Goal: Entertainment & Leisure: Consume media (video, audio)

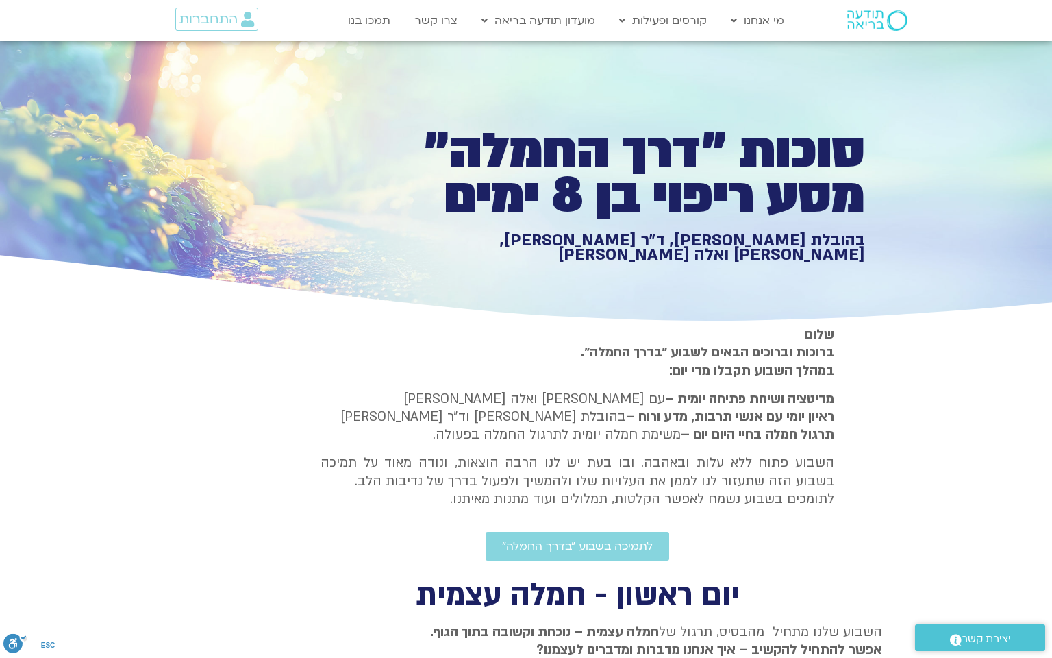
scroll to position [1096, 0]
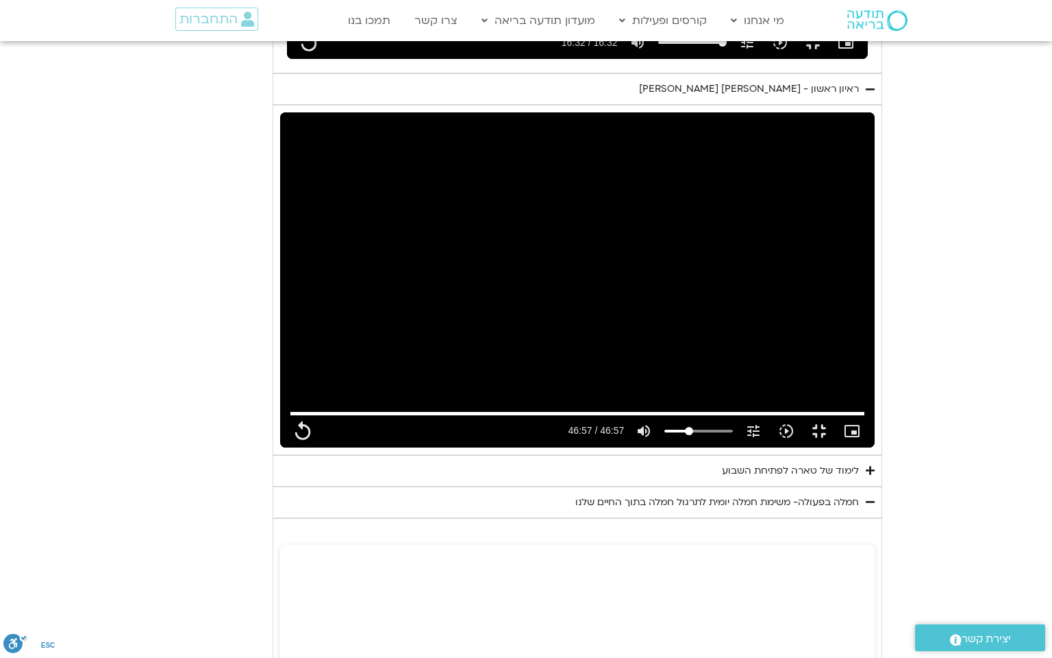
type input "2817.733333"
type input "992.52"
type input "2817.733333"
type input "992.52"
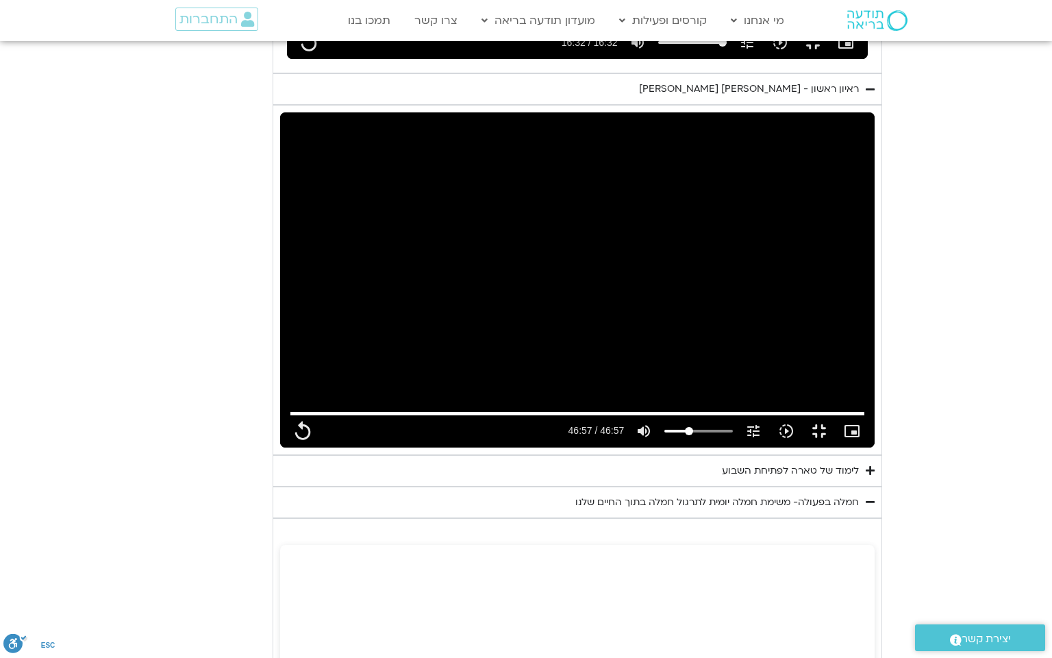
type input "2817.733333"
type input "992.52"
type input "2817.733333"
type input "992.52"
type input "2817.733333"
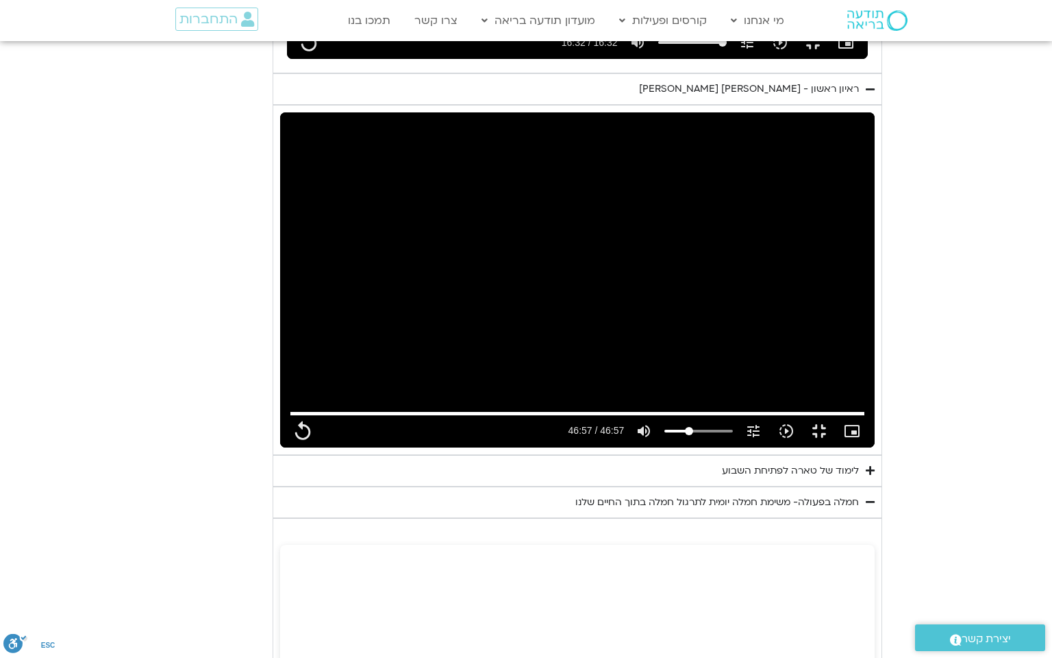
type input "992.52"
type input "2817.733333"
type input "992.52"
type input "2817.733333"
type input "992.52"
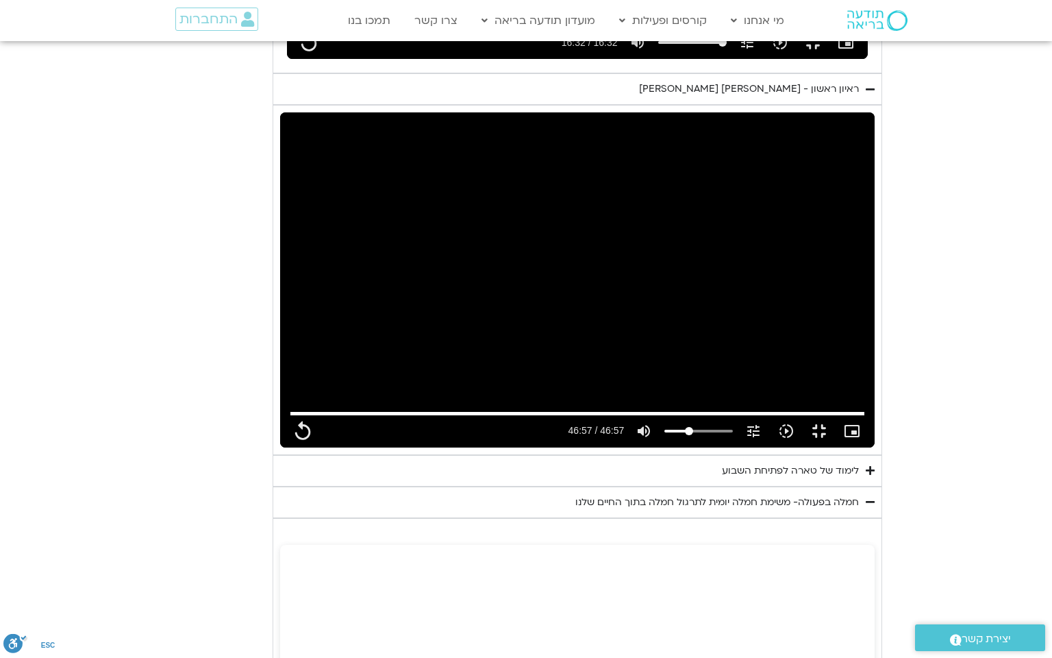
type input "2817.733333"
type input "992.52"
type input "2817.733333"
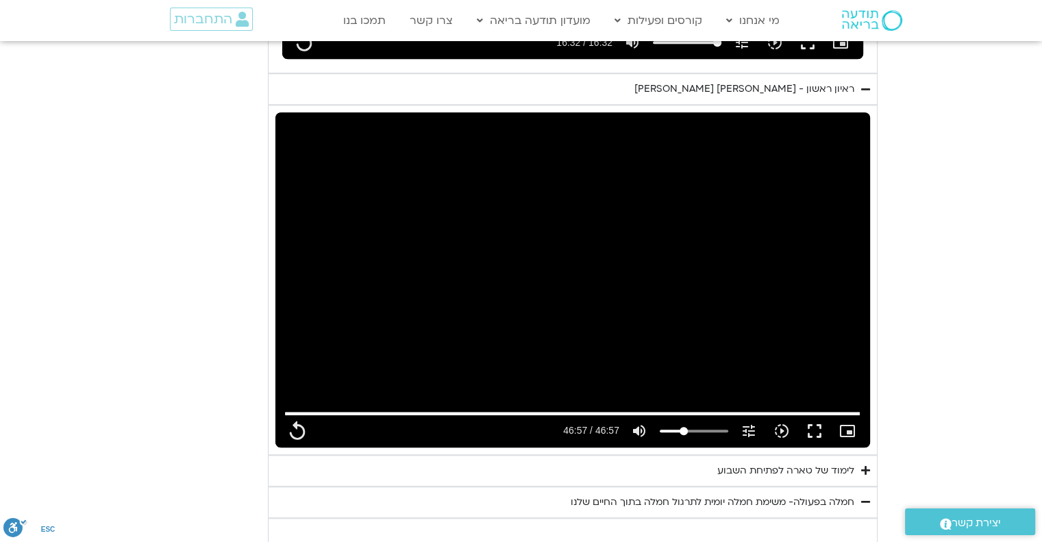
type input "992.52"
type input "2817.733333"
type input "992.52"
type input "2817.733333"
type input "992.52"
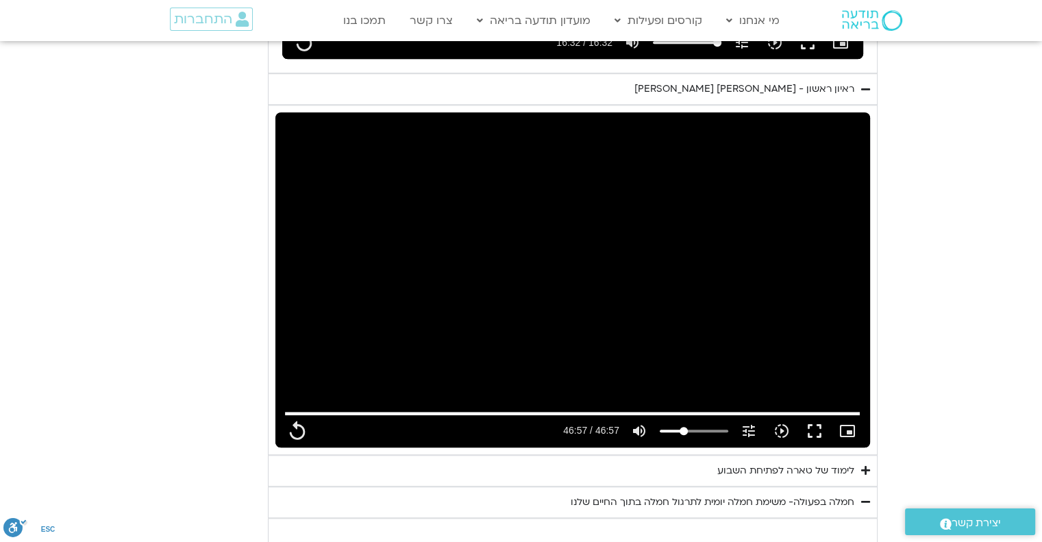
type input "2817.733333"
type input "992.52"
type input "2817.733333"
type input "992.52"
type input "2817.733333"
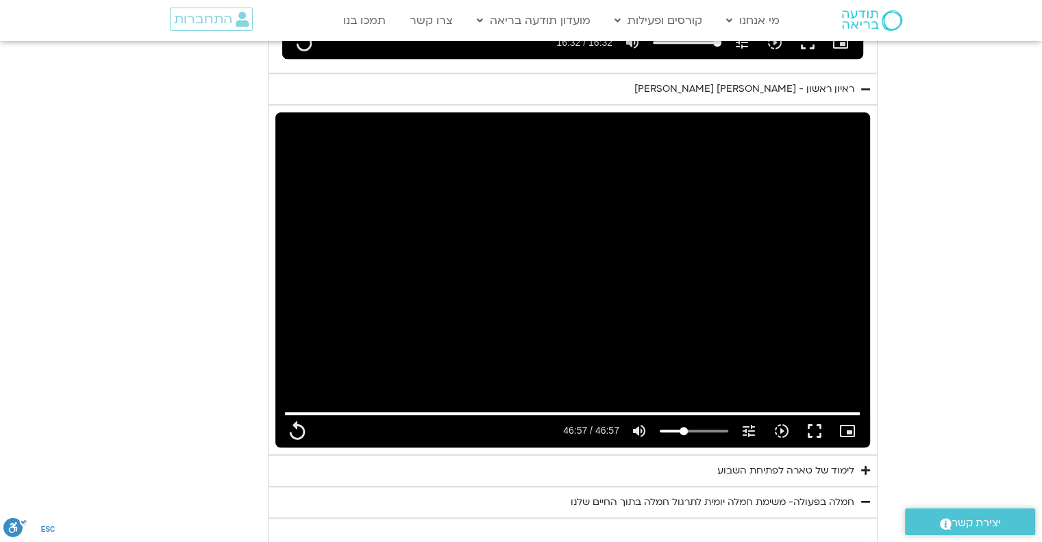
type input "992.52"
type input "2817.733333"
type input "992.52"
type input "2817.733333"
type input "992.52"
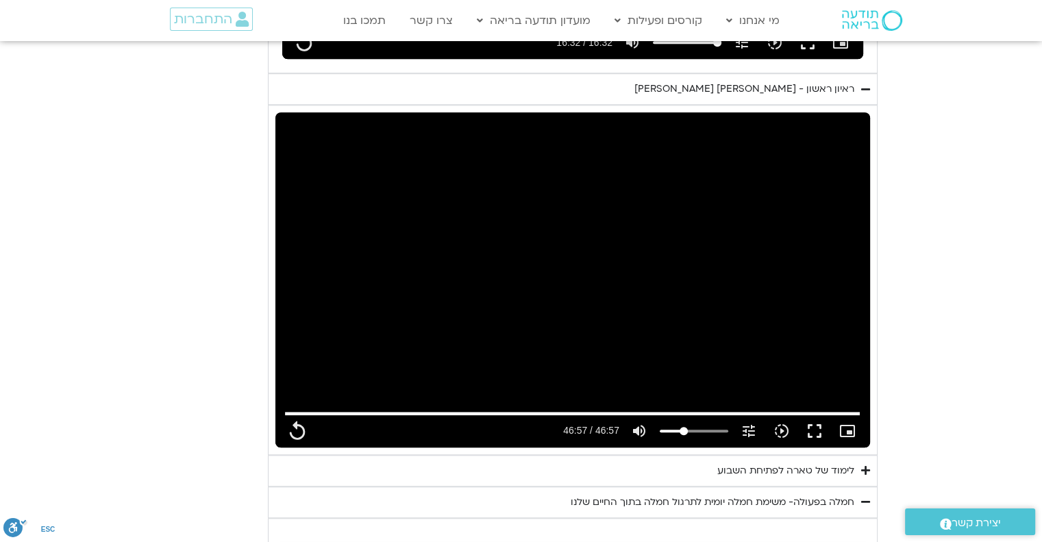
type input "2817.733333"
type input "992.52"
type input "2817.733333"
type input "992.52"
type input "2817.733333"
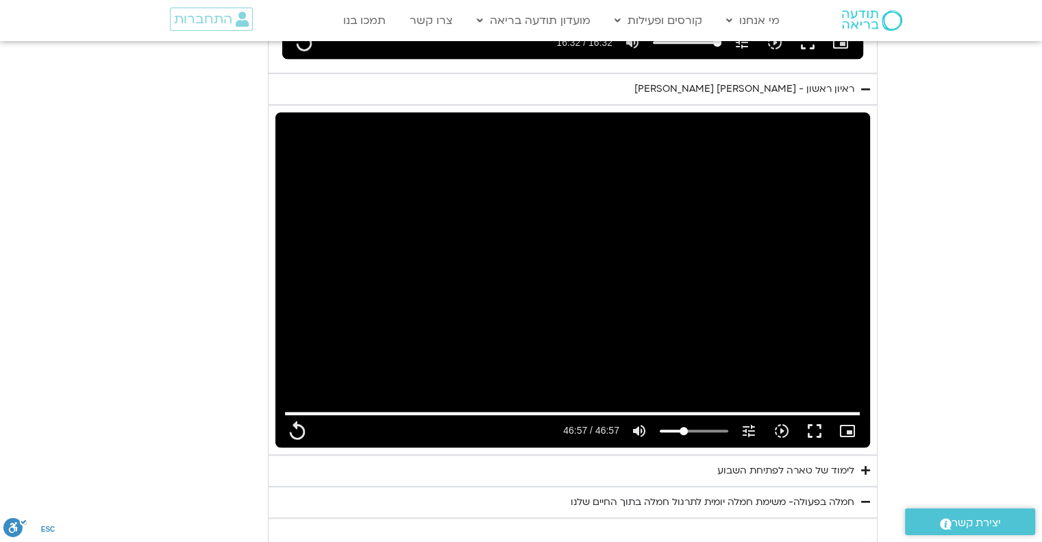
type input "992.52"
type input "2817.733333"
type input "992.52"
type input "2817.733333"
type input "992.52"
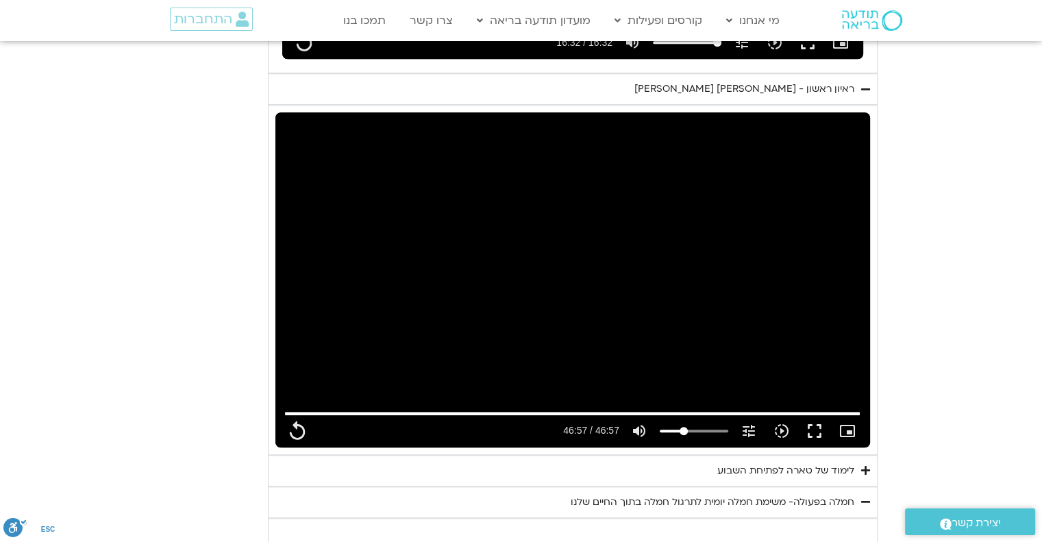
type input "2817.733333"
type input "992.52"
type input "2817.733333"
type input "992.52"
type input "2817.733333"
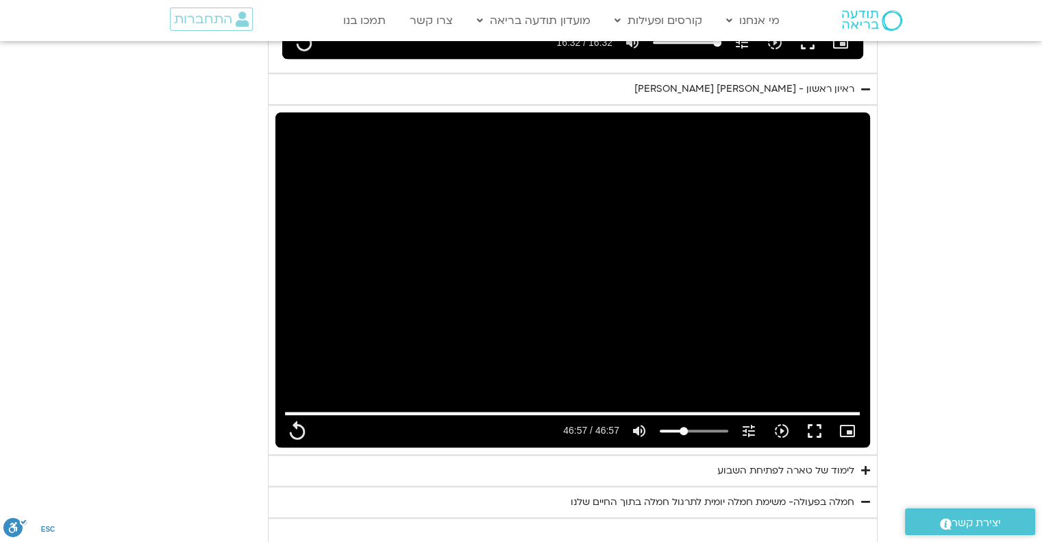
type input "992.52"
type input "2817.733333"
type input "992.52"
type input "2817.733333"
type input "992.52"
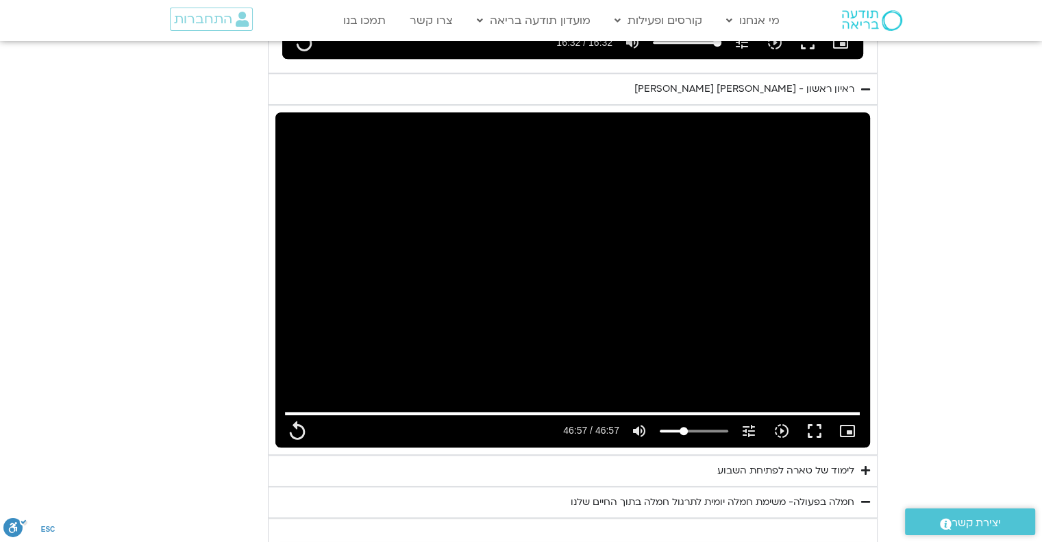
type input "2817.733333"
type input "992.52"
type input "2817.733333"
type input "992.52"
type input "2817.733333"
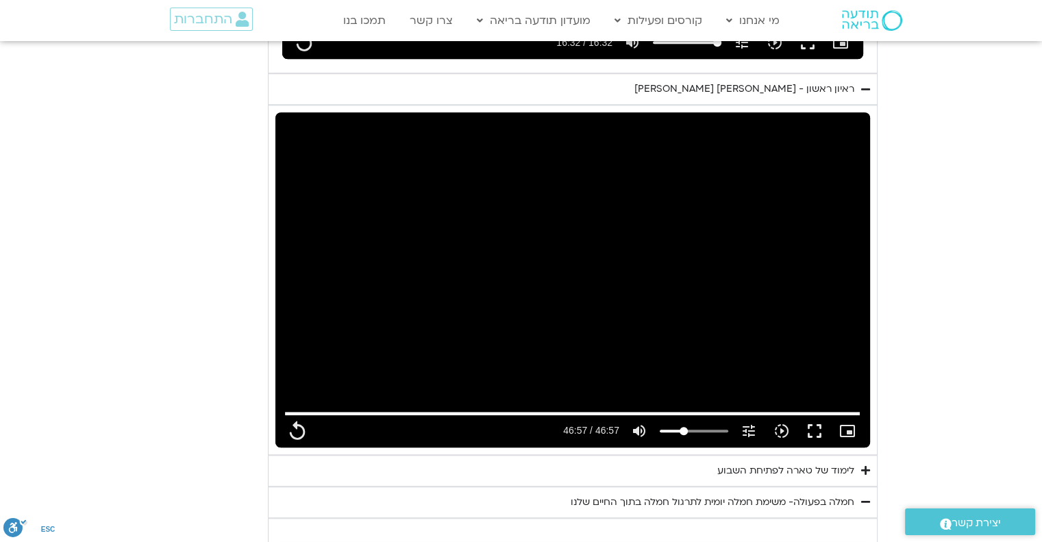
type input "992.52"
type input "2817.733333"
type input "992.52"
type input "2817.733333"
type input "992.52"
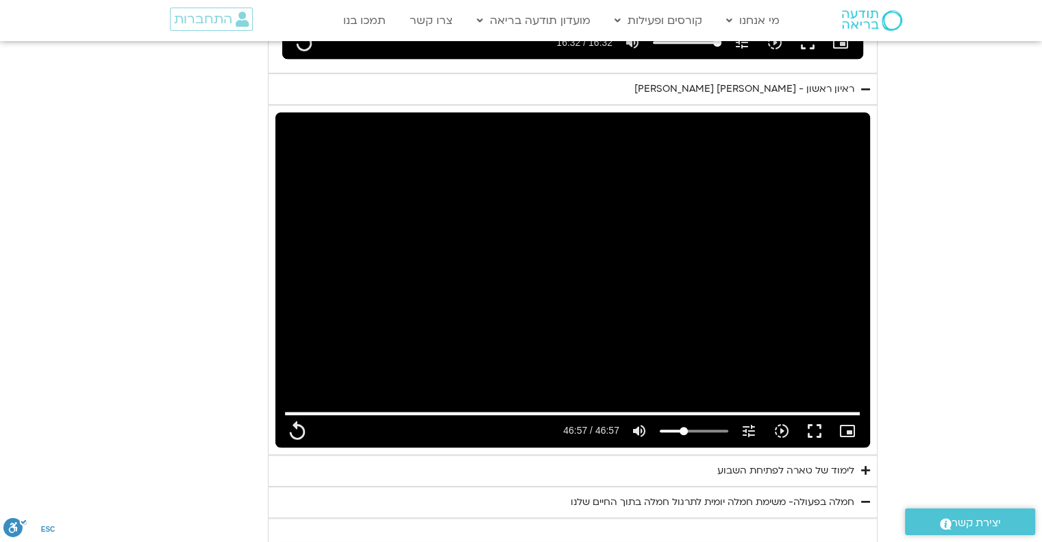
type input "2817.733333"
type input "992.52"
type input "2817.733333"
type input "992.52"
type input "2817.733333"
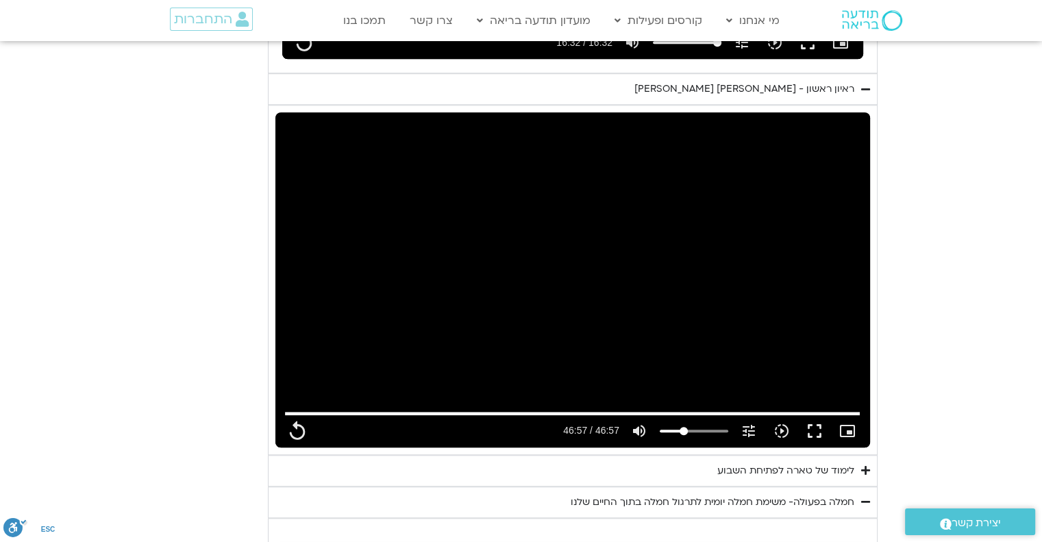
type input "992.52"
type input "2817.733333"
type input "992.52"
type input "2817.733333"
type input "992.52"
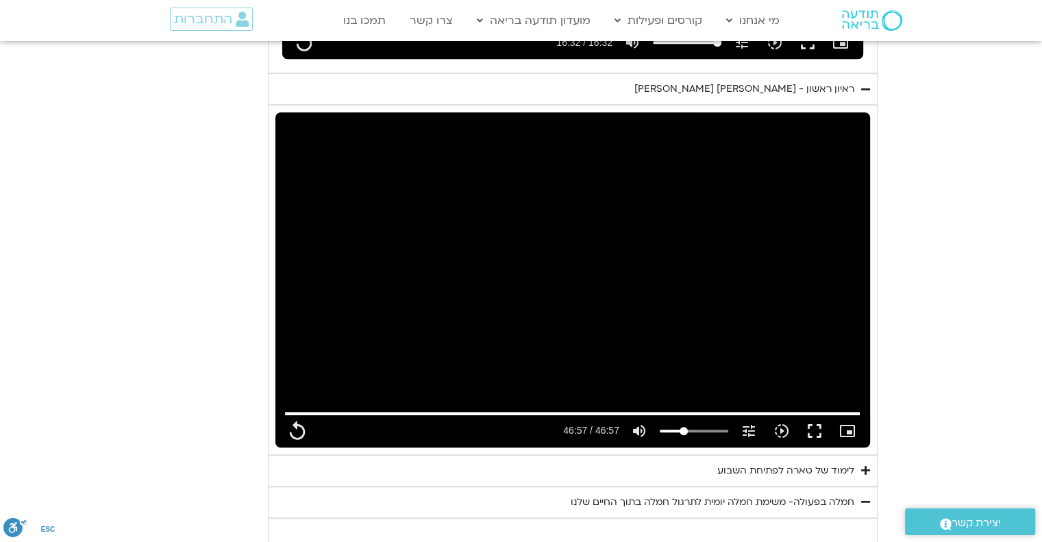
type input "2817.733333"
type input "992.52"
type input "2817.733333"
type input "992.52"
type input "2817.733333"
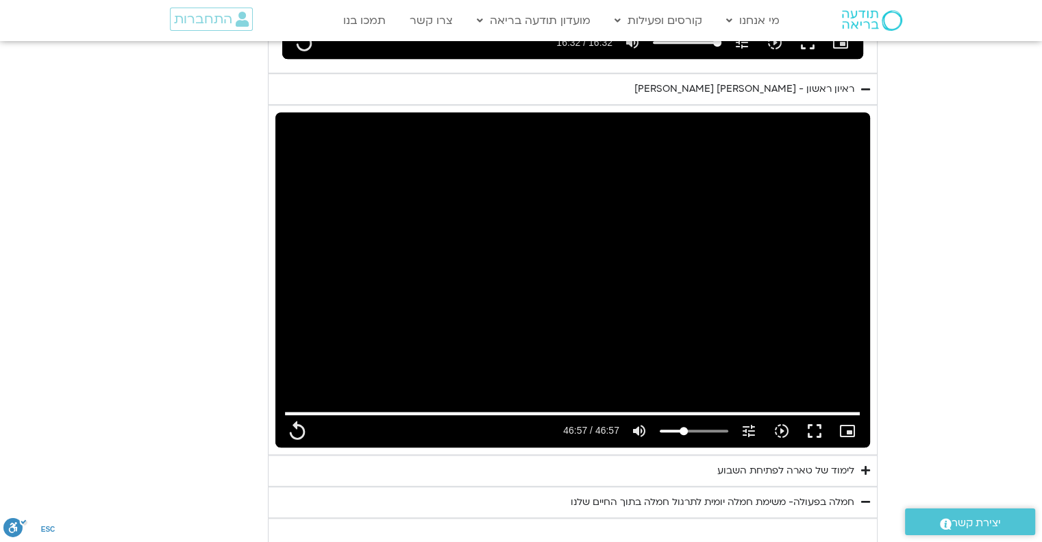
type input "992.52"
type input "2817.733333"
type input "992.52"
type input "2817.733333"
type input "992.52"
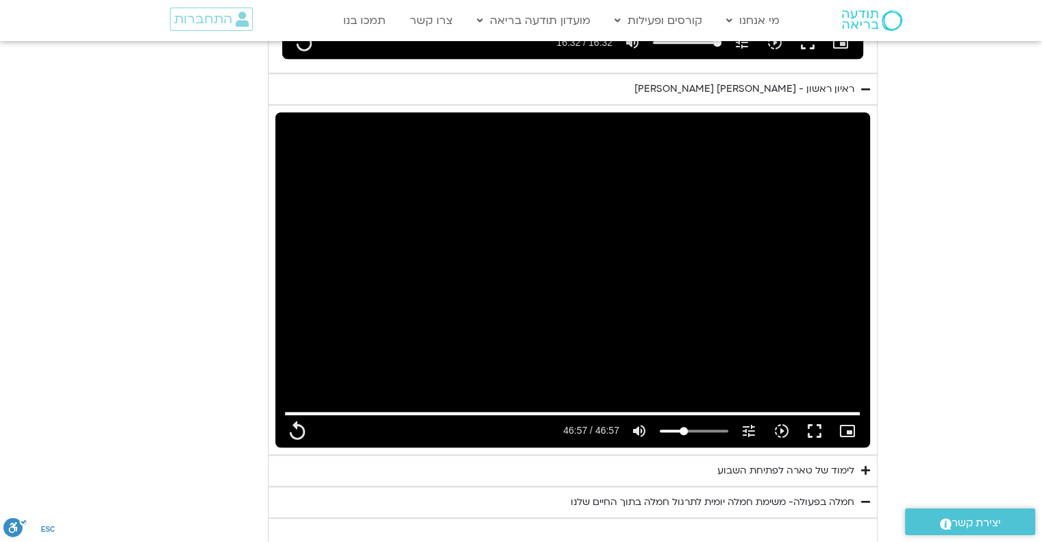
type input "2817.733333"
type input "992.52"
type input "2817.733333"
type input "992.52"
type input "2817.733333"
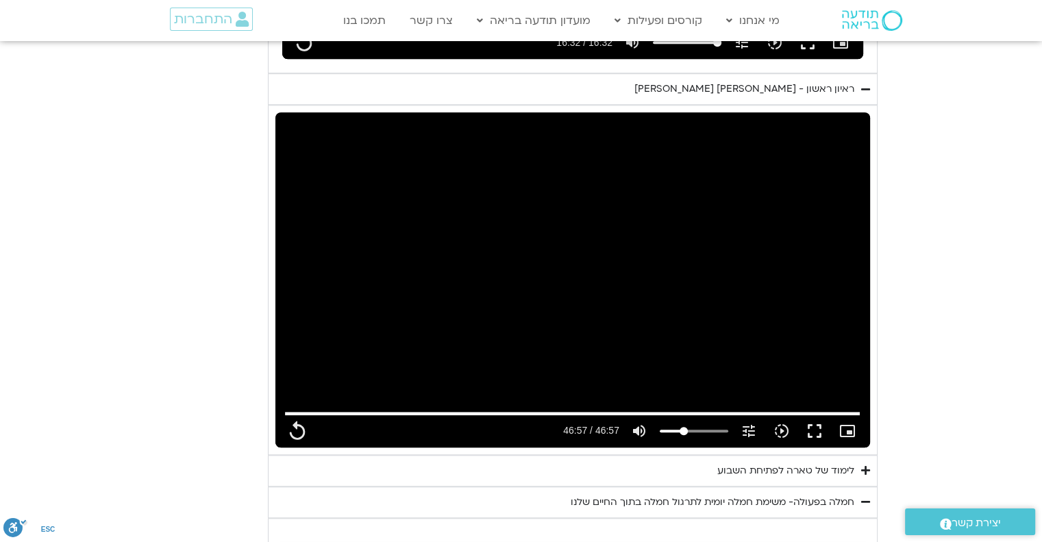
type input "992.52"
type input "2817.733333"
type input "992.52"
type input "2817.733333"
type input "992.52"
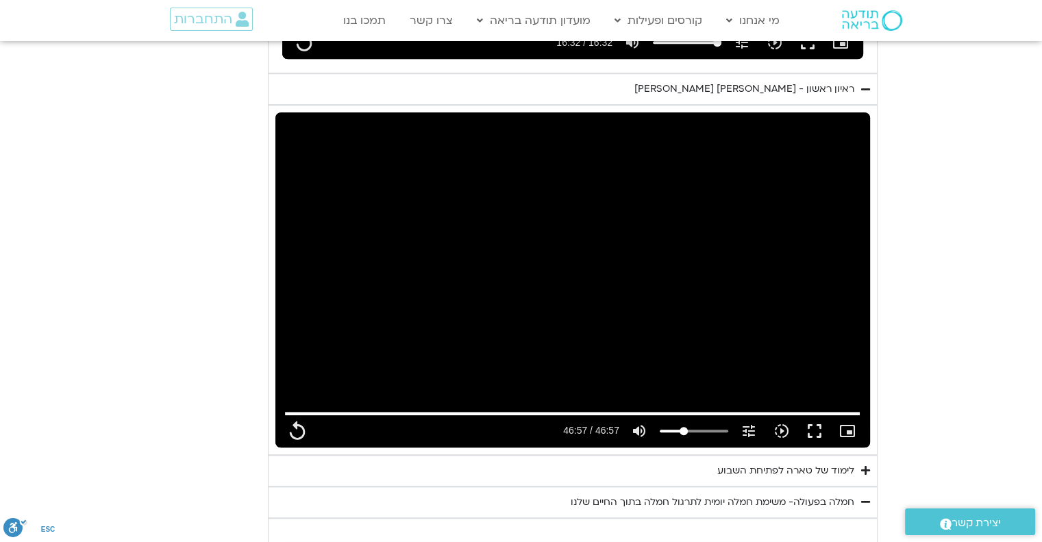
type input "2817.733333"
type input "992.52"
type input "2817.733333"
type input "992.52"
type input "2817.733333"
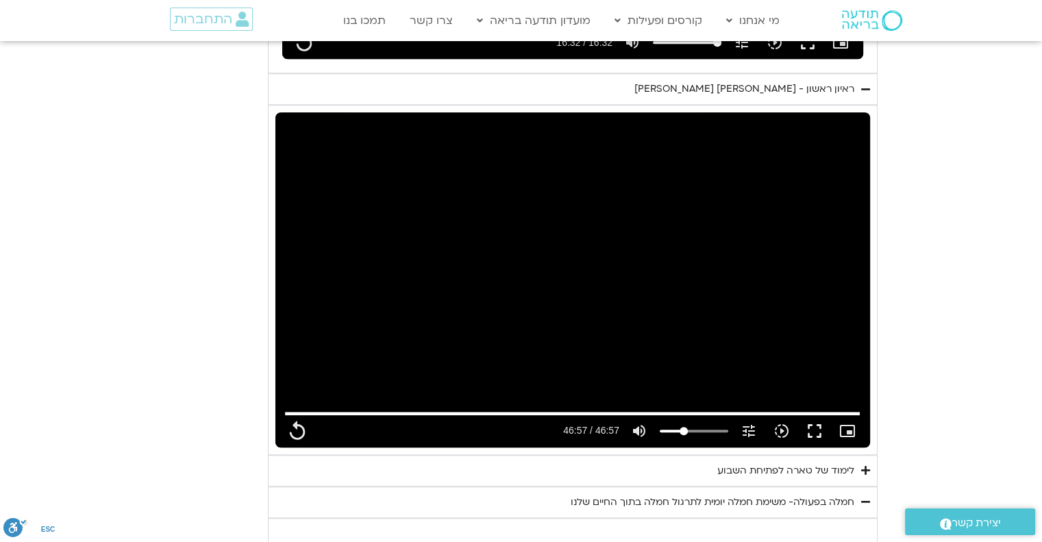
type input "992.52"
type input "2817.733333"
type input "992.52"
type input "2817.733333"
type input "992.52"
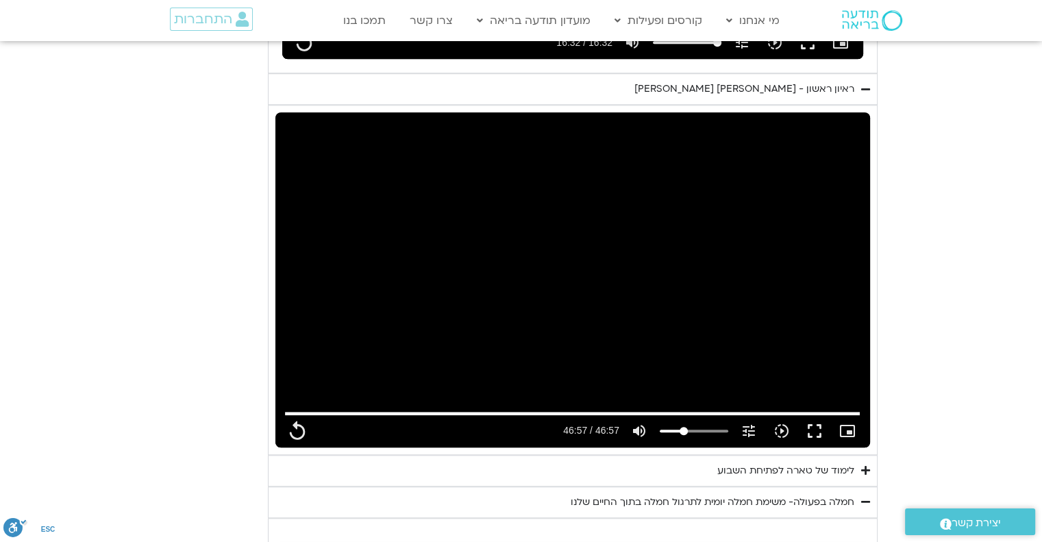
type input "2817.733333"
type input "992.52"
type input "2817.733333"
type input "992.52"
type input "2817.733333"
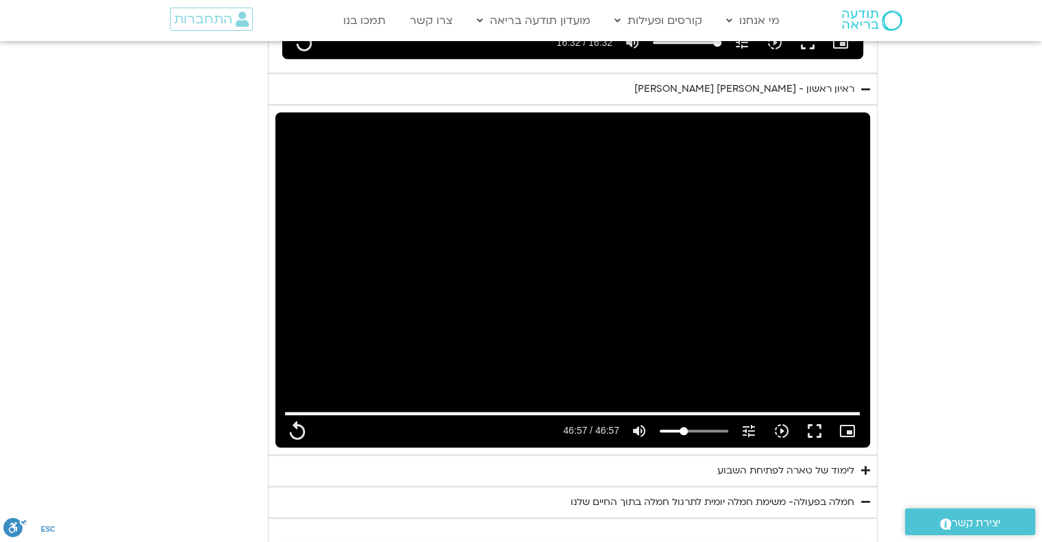
type input "992.52"
type input "2817.733333"
type input "992.52"
type input "2817.733333"
type input "992.52"
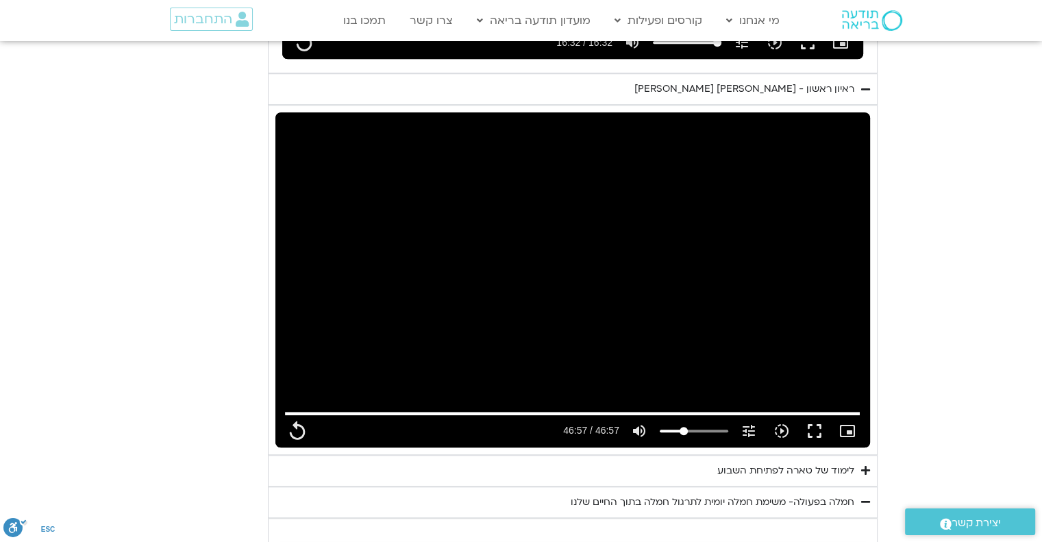
type input "2817.733333"
type input "992.52"
type input "2817.733333"
type input "992.52"
type input "2817.733333"
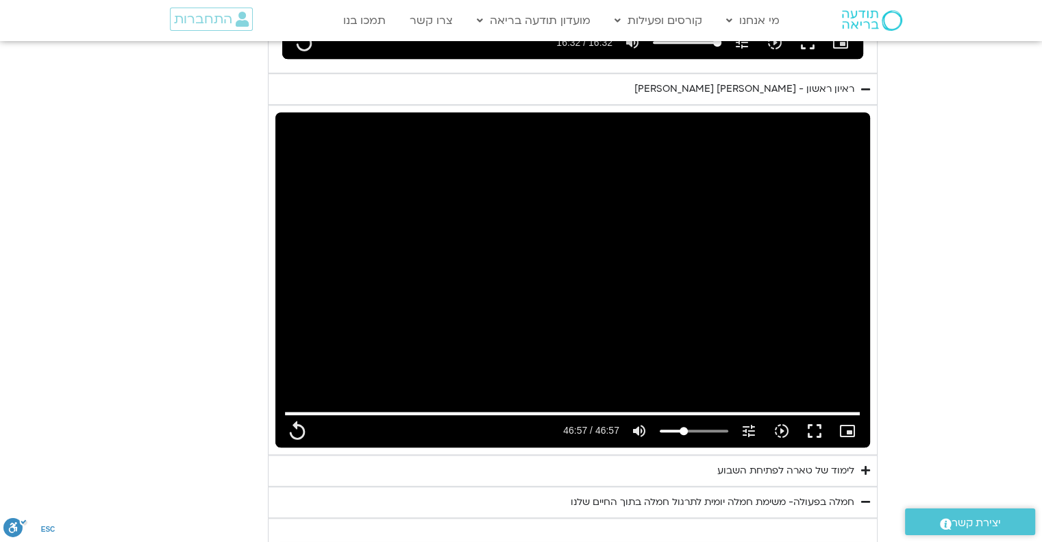
type input "992.52"
type input "2817.733333"
type input "992.52"
type input "2817.733333"
type input "992.52"
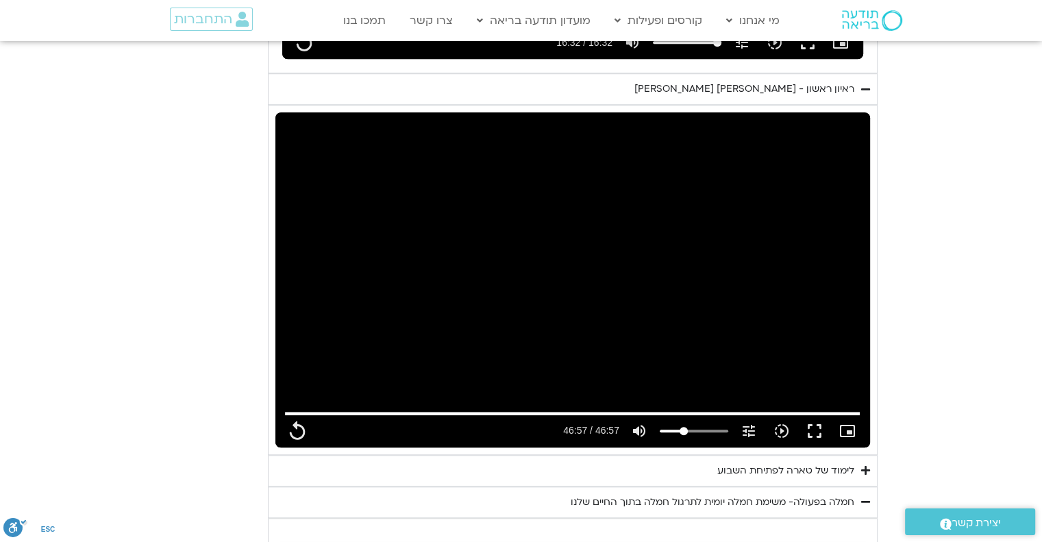
type input "2817.733333"
type input "992.52"
type input "2817.733333"
type input "992.52"
type input "2817.733333"
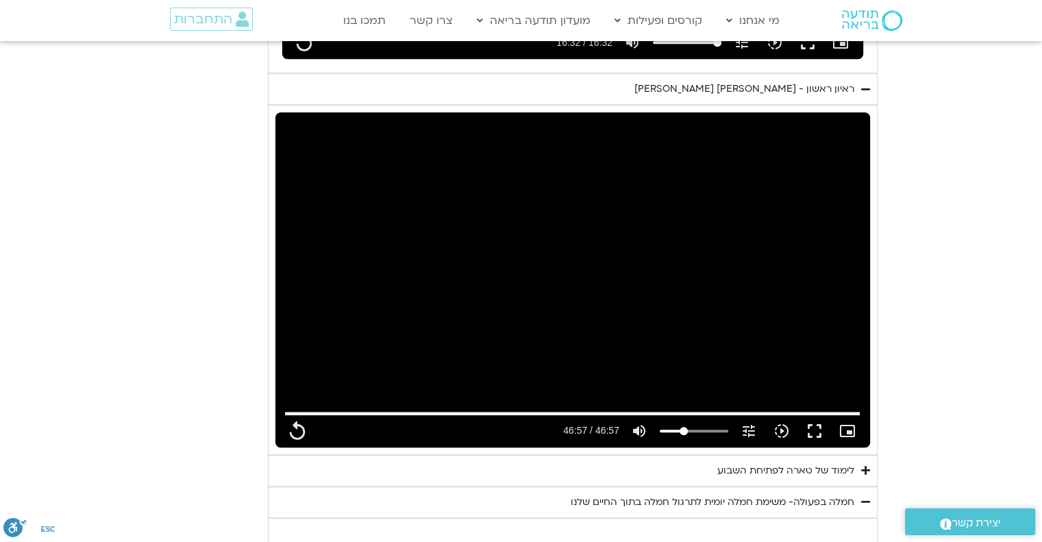
type input "992.52"
type input "2817.733333"
type input "992.52"
type input "2817.733333"
type input "992.52"
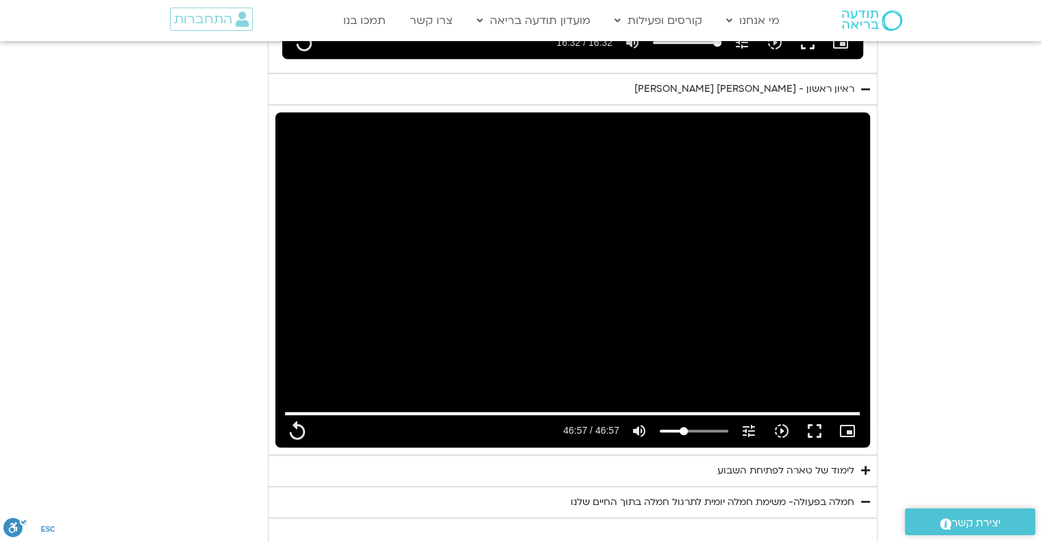
type input "2817.733333"
type input "992.52"
type input "2817.733333"
type input "992.52"
type input "2817.733333"
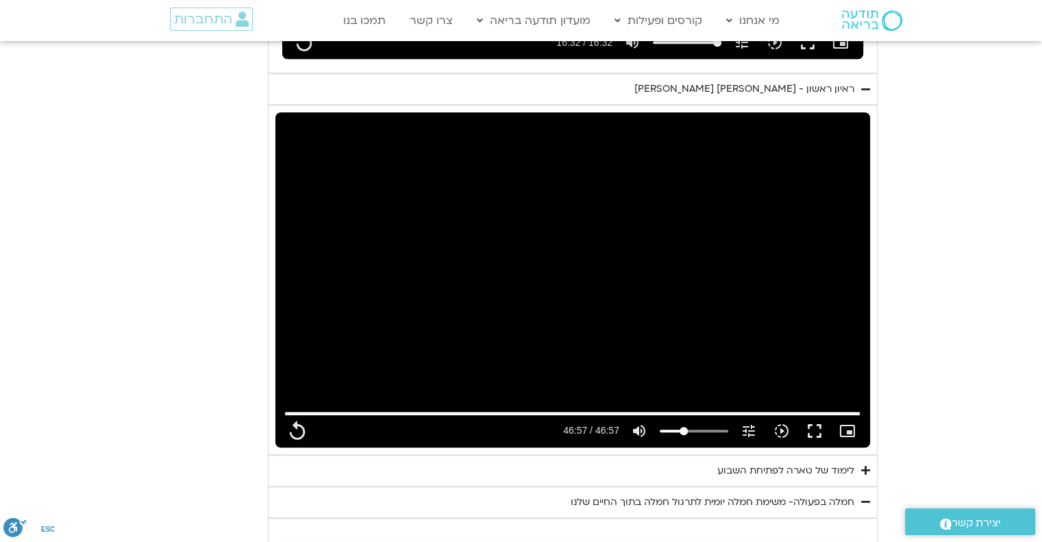
type input "992.52"
type input "2817.733333"
type input "992.52"
type input "2817.733333"
type input "992.52"
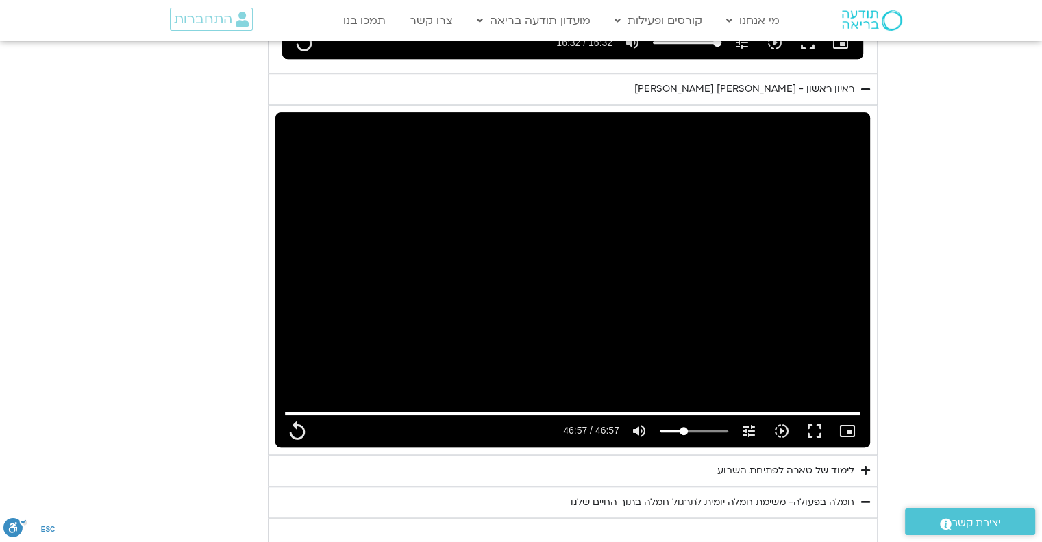
type input "2817.733333"
type input "992.52"
type input "2817.733333"
type input "992.52"
type input "2817.733333"
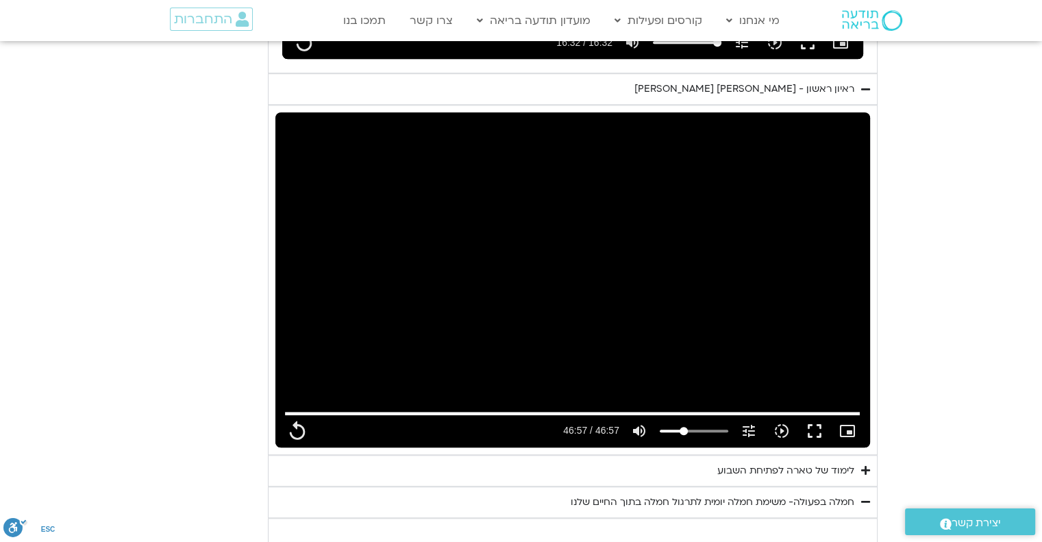
type input "992.52"
type input "2817.733333"
type input "992.52"
type input "2817.733333"
type input "992.52"
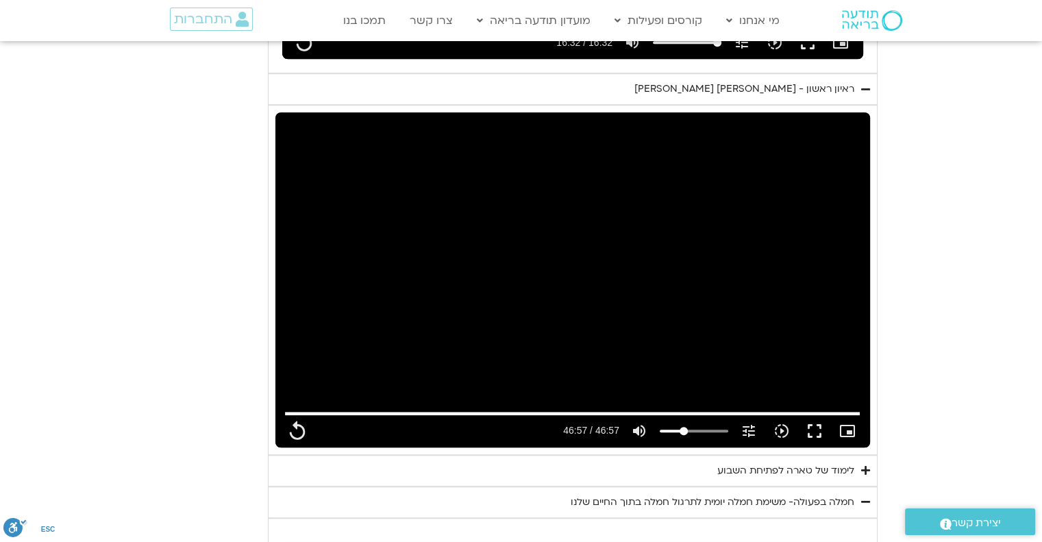
type input "2817.733333"
type input "992.52"
type input "2817.733333"
type input "992.52"
type input "2817.733333"
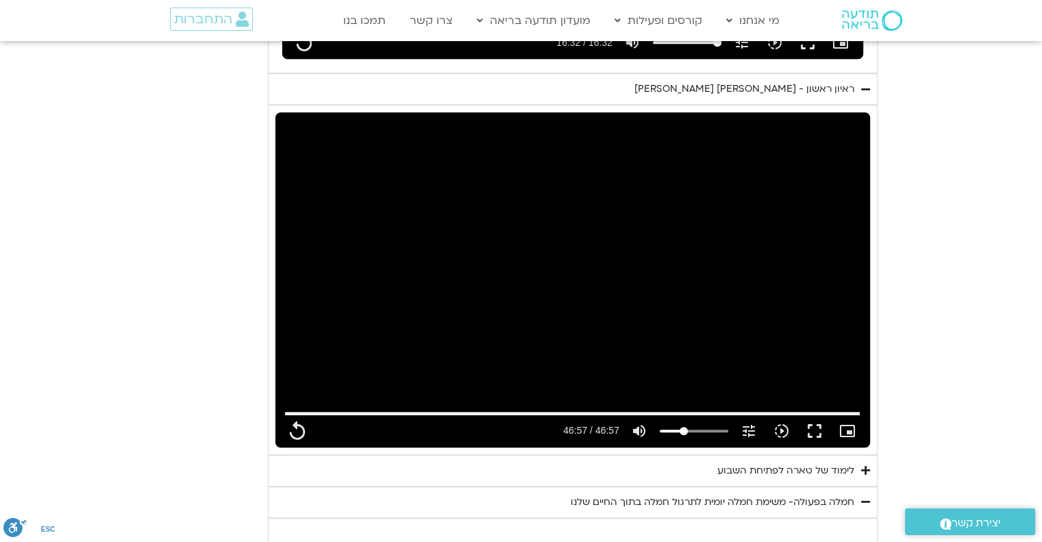
type input "992.52"
type input "2817.733333"
type input "992.52"
type input "2817.733333"
type input "992.52"
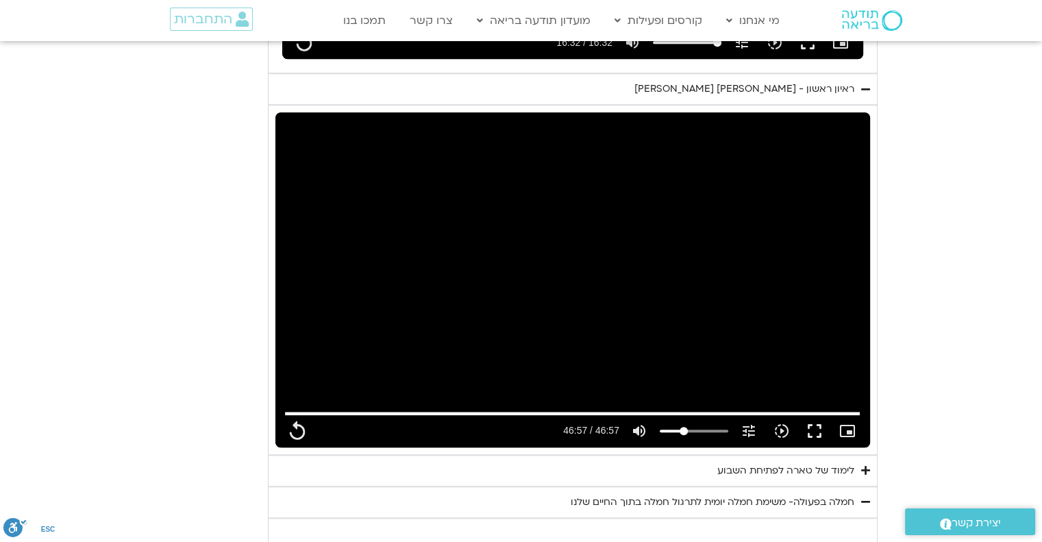
type input "2817.733333"
type input "992.52"
type input "2817.733333"
type input "992.52"
type input "2817.733333"
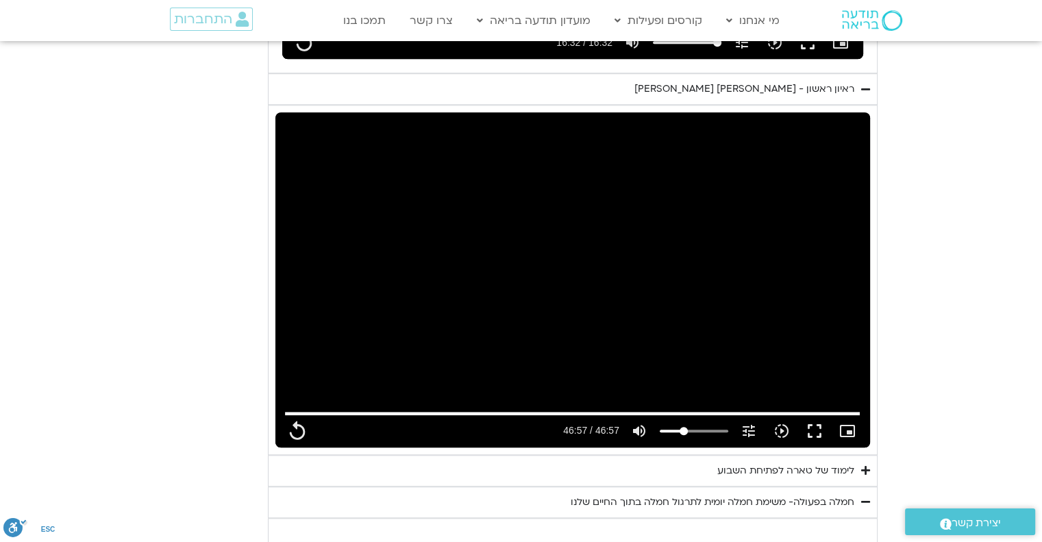
type input "992.52"
type input "2817.733333"
type input "992.52"
type input "2817.733333"
type input "992.52"
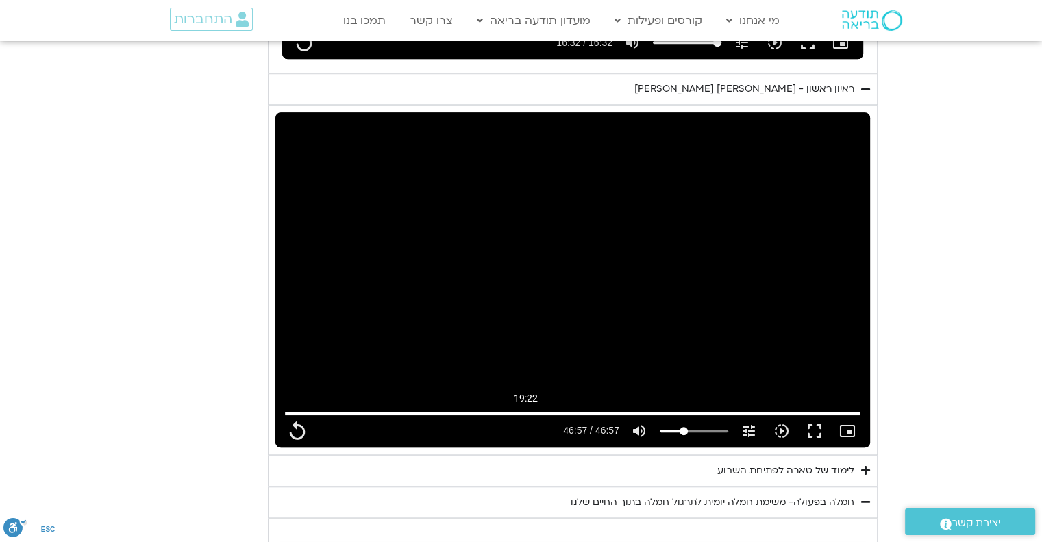
type input "2817.733333"
type input "992.52"
type input "2817.733333"
type input "992.52"
type input "2817.733333"
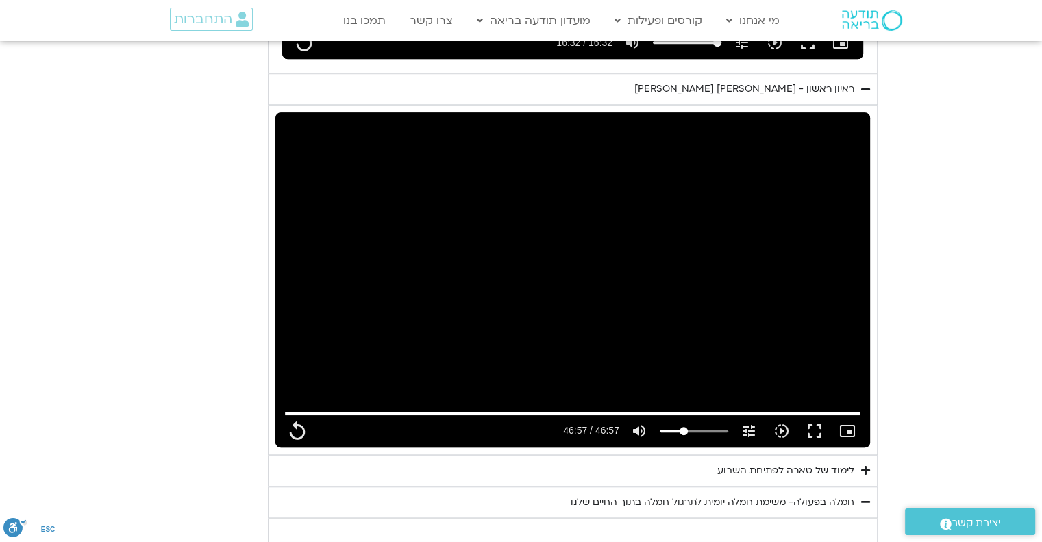
type input "992.52"
type input "2817.733333"
type input "992.52"
type input "2817.733333"
type input "992.52"
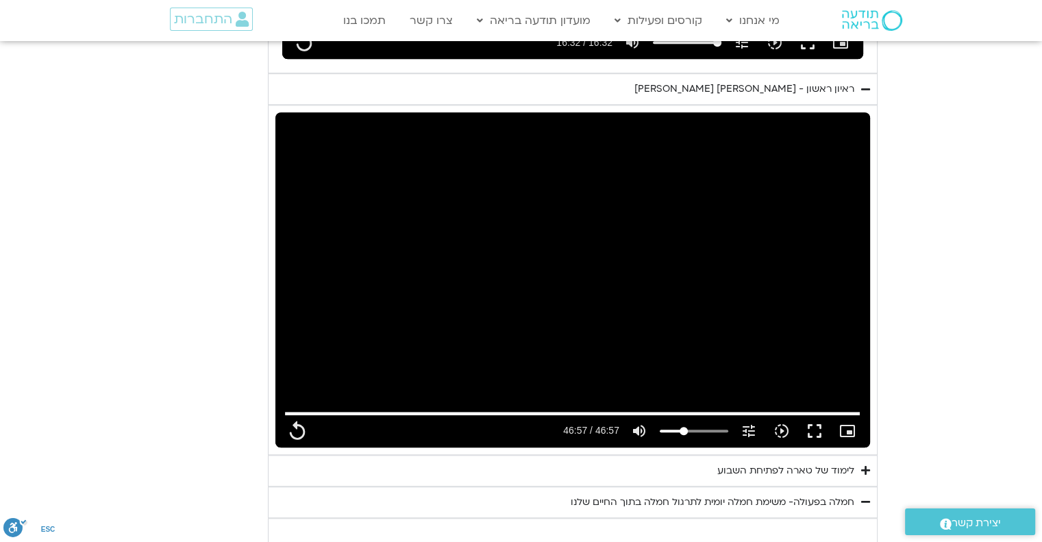
type input "2817.733333"
type input "992.52"
type input "2817.733333"
type input "992.52"
type input "2817.733333"
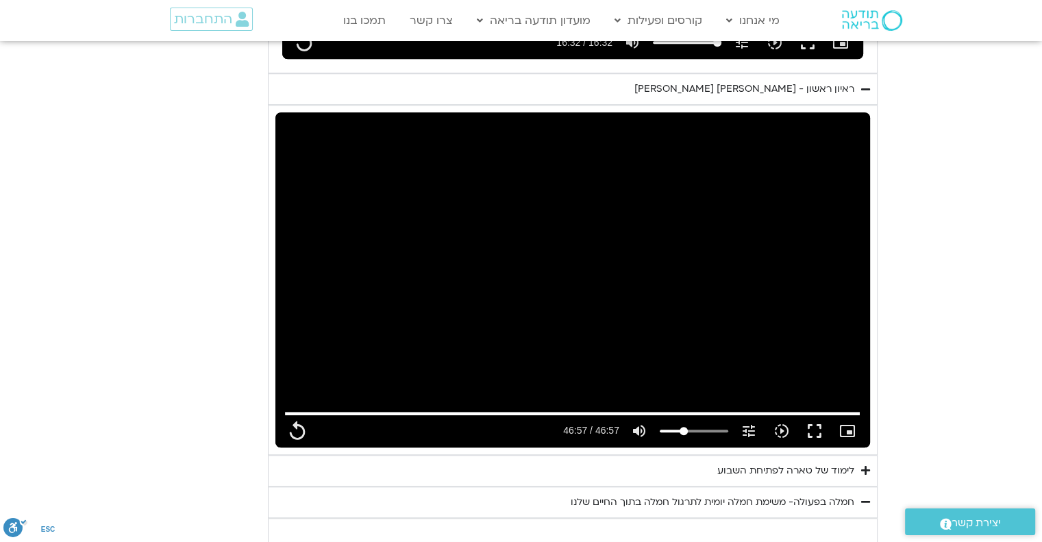
type input "992.52"
type input "2817.733333"
type input "992.52"
type input "2817.733333"
type input "992.52"
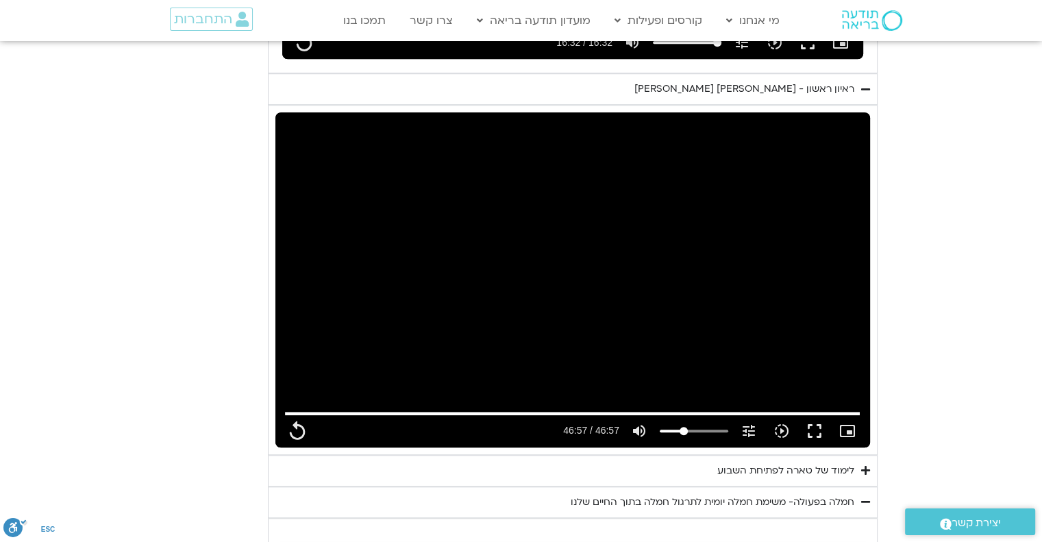
type input "2817.733333"
type input "992.52"
type input "2817.733333"
type input "992.52"
type input "2817.733333"
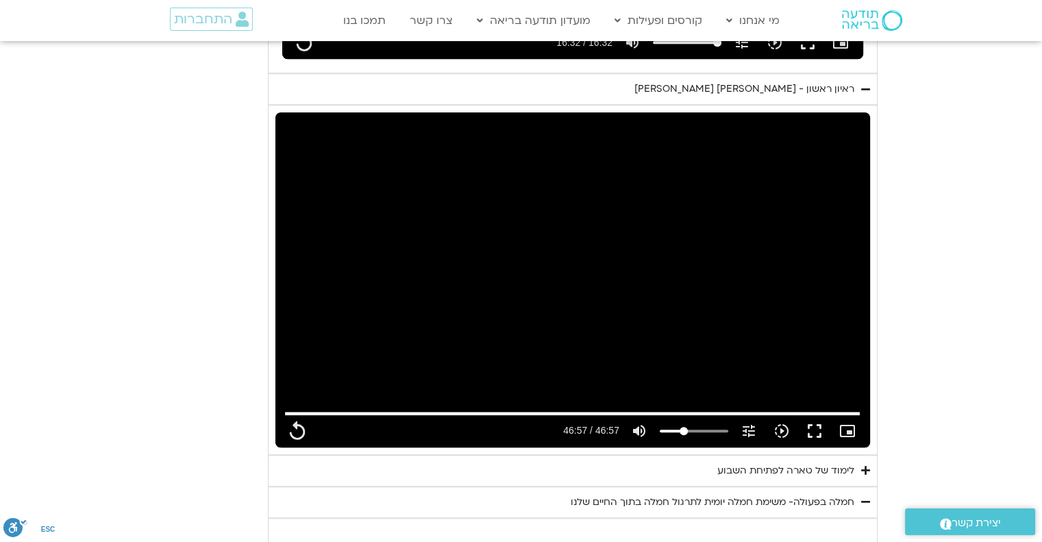
type input "992.52"
type input "2817.733333"
type input "992.52"
click at [815, 434] on button "fullscreen" at bounding box center [814, 430] width 33 height 33
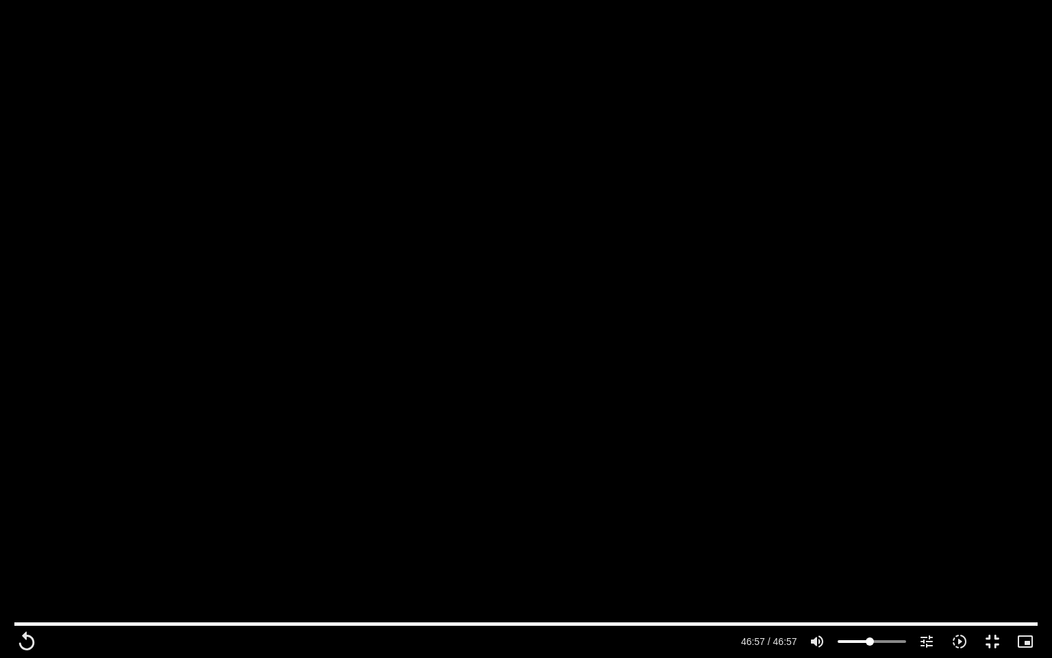
click at [870, 638] on input "Volume" at bounding box center [872, 641] width 68 height 8
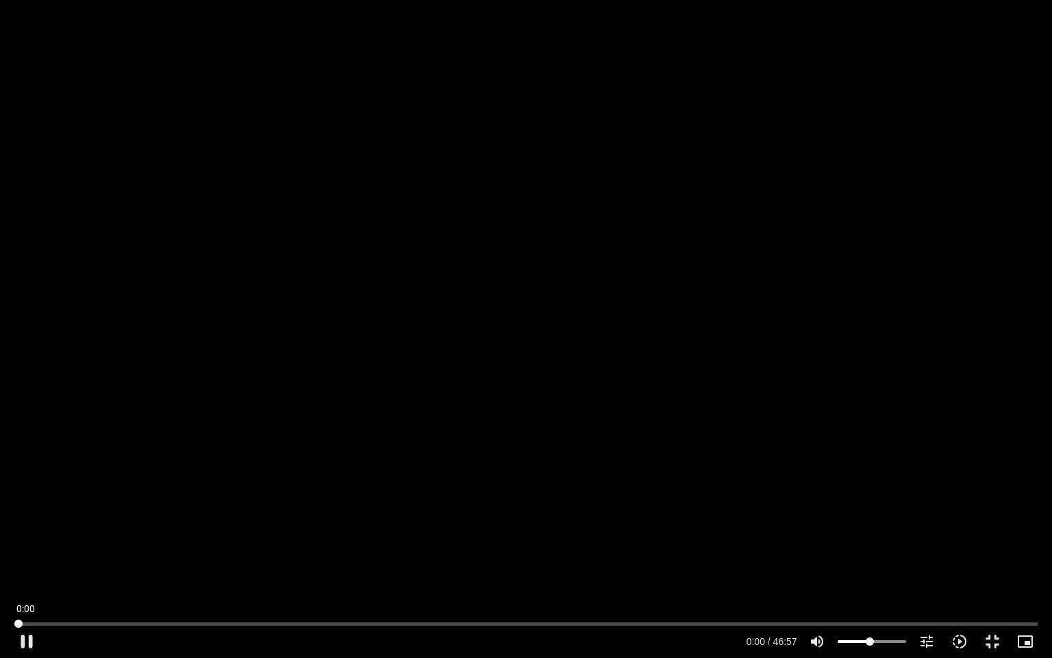
drag, startPoint x: 1036, startPoint y: 623, endPoint x: 0, endPoint y: 657, distance: 1036.2
click at [14, 627] on input "Seek" at bounding box center [525, 623] width 1023 height 8
click at [30, 638] on button "play_arrow" at bounding box center [26, 641] width 33 height 33
drag, startPoint x: 18, startPoint y: 621, endPoint x: 9, endPoint y: 618, distance: 9.5
click at [14, 619] on input "Seek" at bounding box center [525, 623] width 1023 height 8
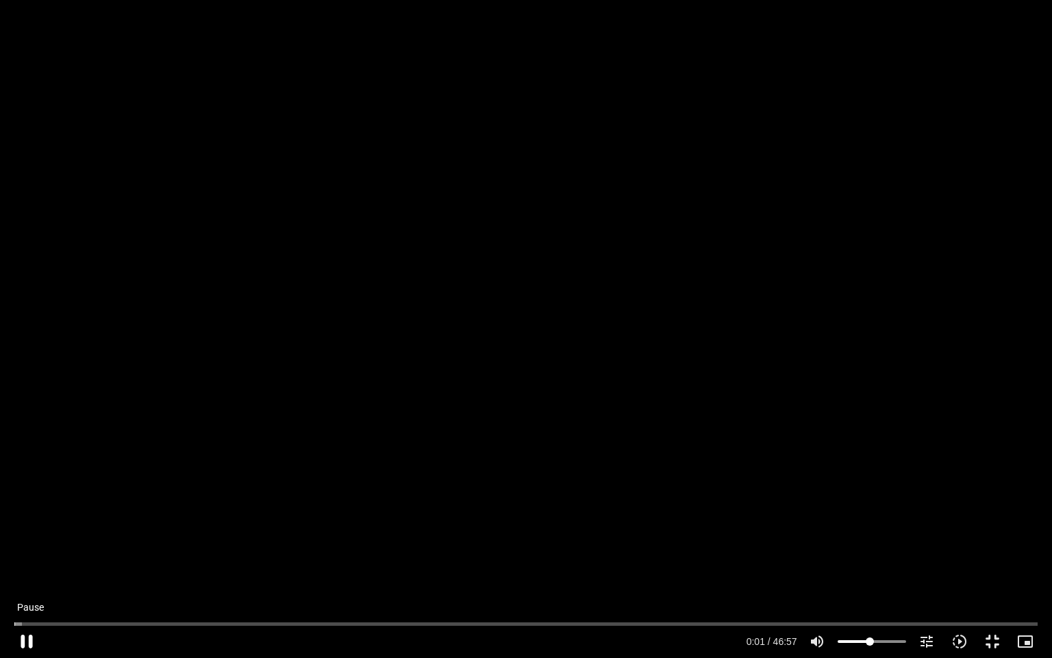
click at [25, 636] on button "pause" at bounding box center [26, 641] width 33 height 33
drag, startPoint x: 18, startPoint y: 622, endPoint x: 8, endPoint y: 619, distance: 10.0
click at [14, 619] on input "Seek" at bounding box center [525, 623] width 1023 height 8
click at [22, 641] on button "play_arrow" at bounding box center [26, 641] width 33 height 33
